Goal: Transaction & Acquisition: Purchase product/service

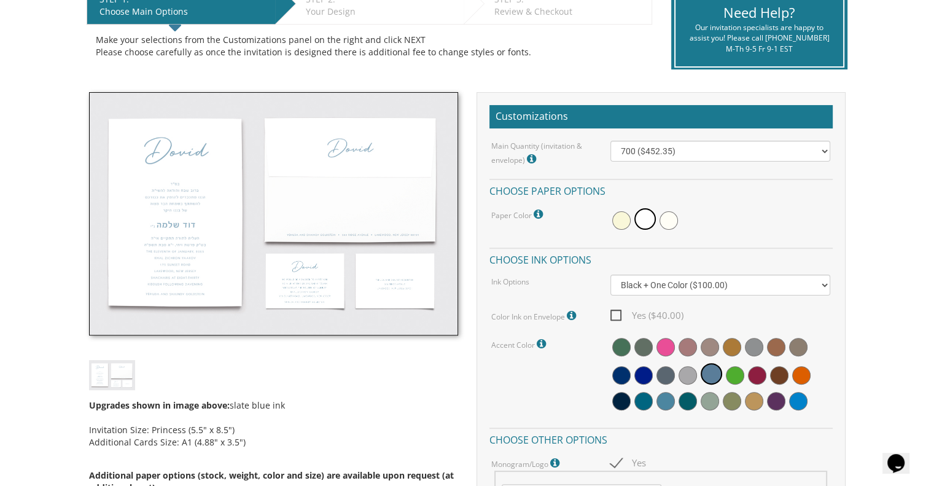
scroll to position [280, 0]
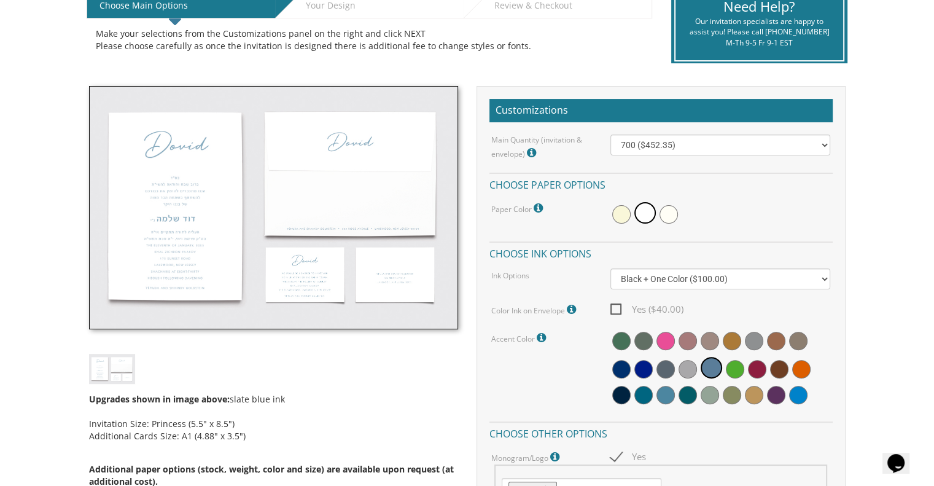
click at [216, 223] on img at bounding box center [273, 207] width 369 height 243
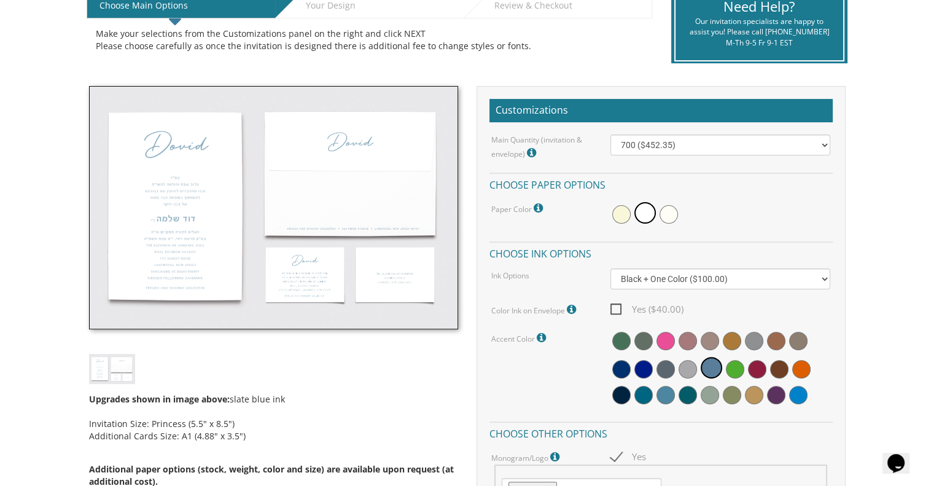
click at [175, 15] on icon at bounding box center [175, 20] width 12 height 21
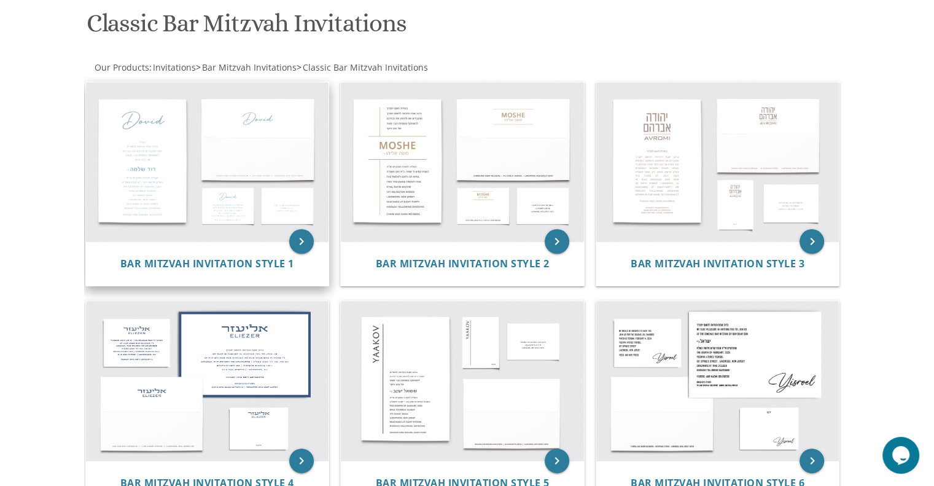
click at [144, 190] on img at bounding box center [207, 162] width 243 height 160
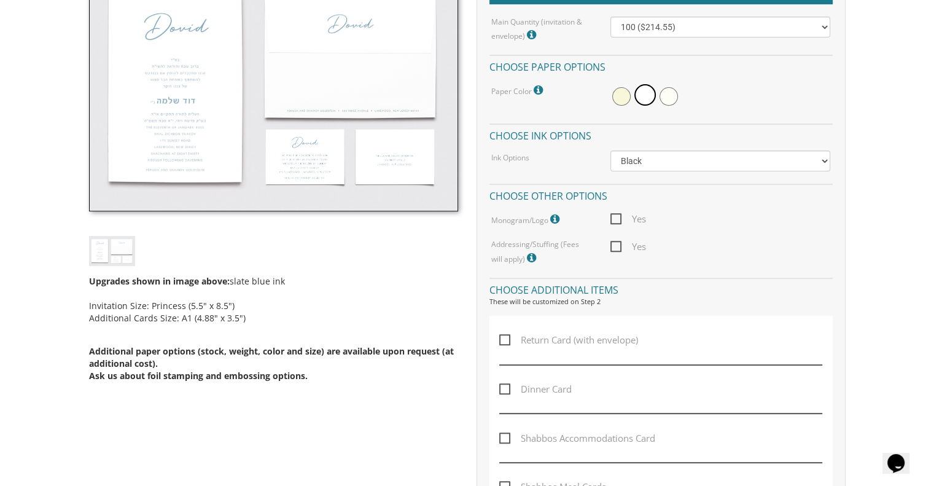
scroll to position [421, 0]
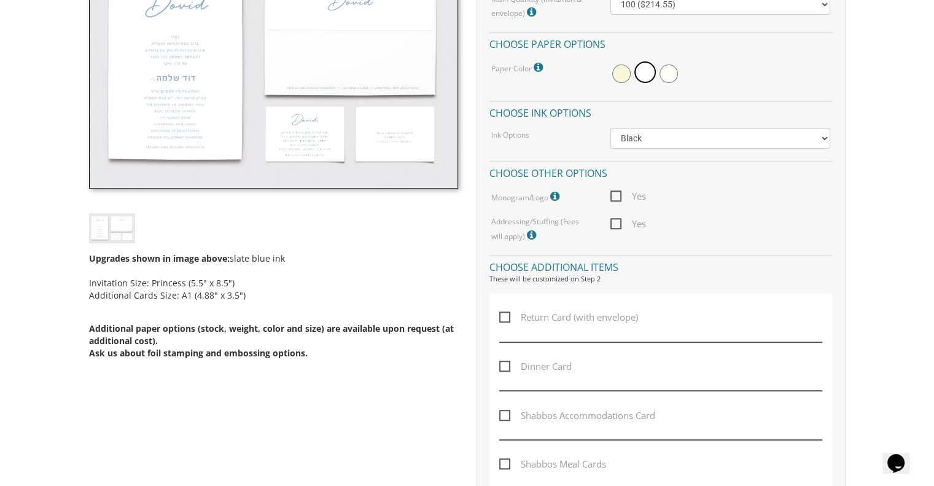
click at [165, 115] on img at bounding box center [273, 66] width 369 height 243
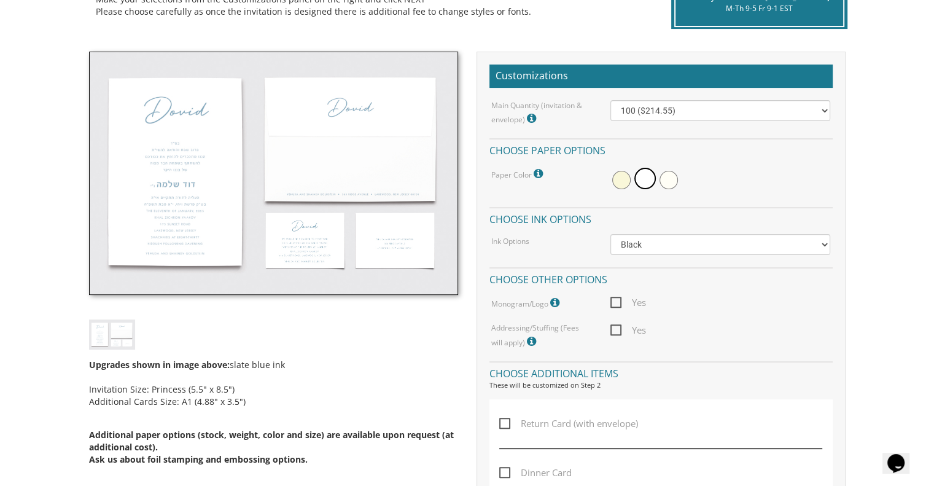
scroll to position [308, 0]
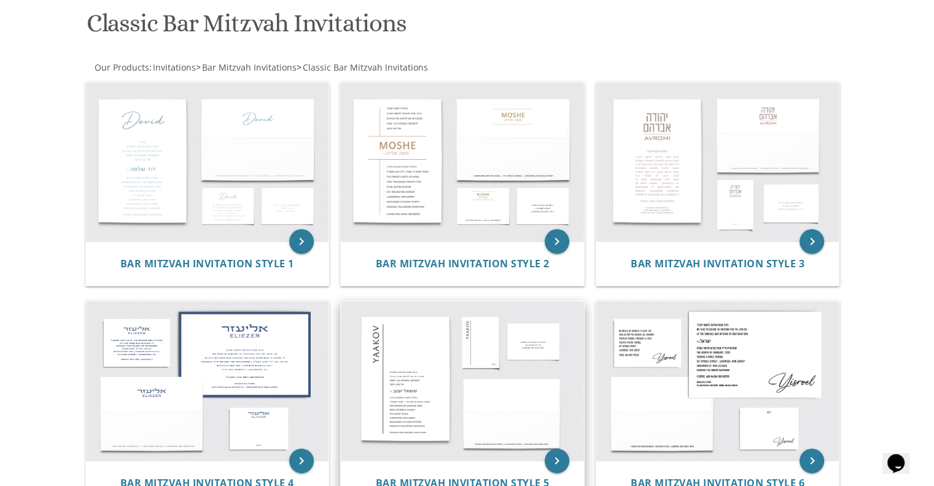
click at [483, 384] on img at bounding box center [462, 381] width 243 height 160
